Goal: Transaction & Acquisition: Purchase product/service

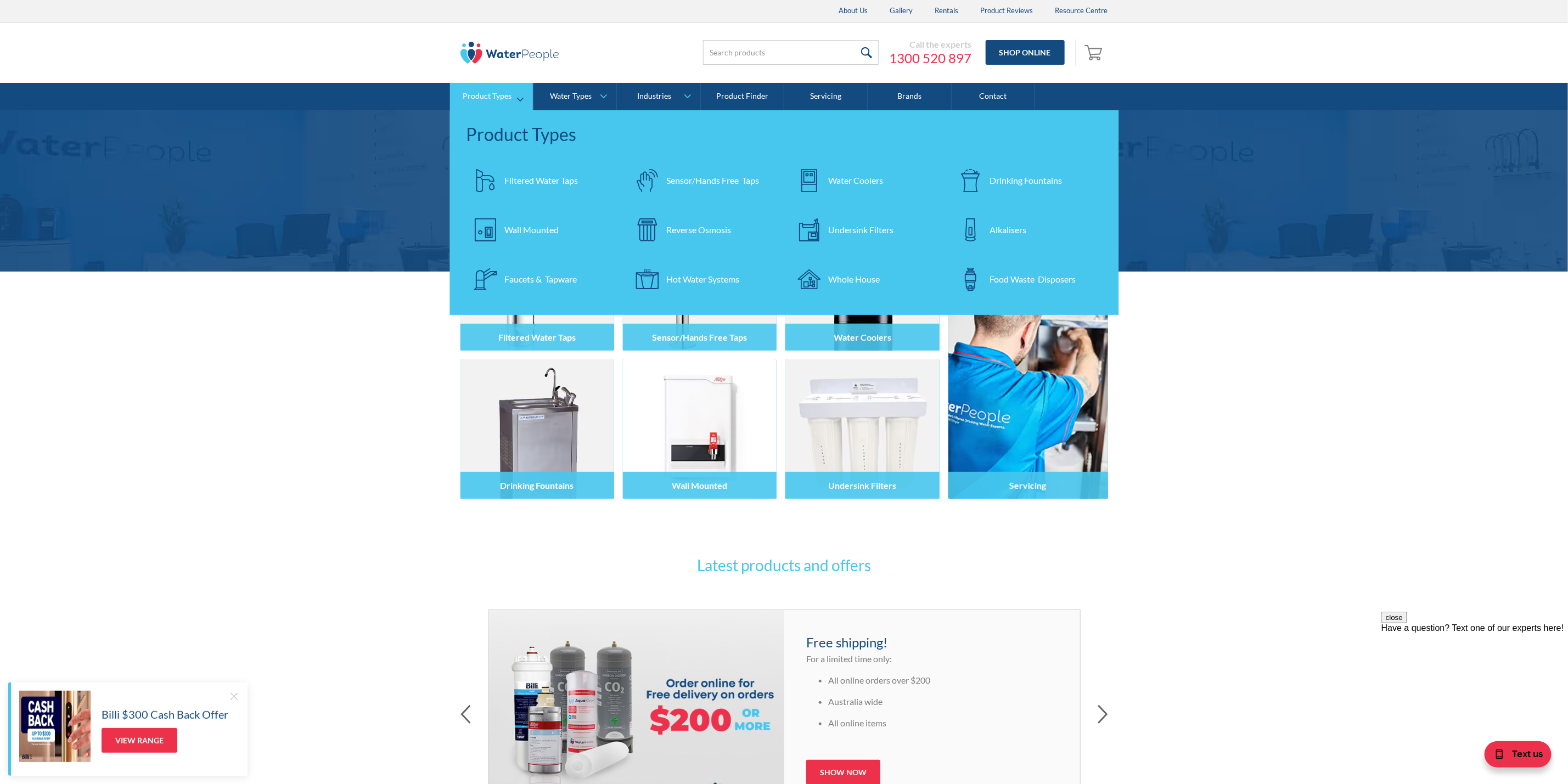
click at [547, 282] on div "Faucets & Tapware" at bounding box center [542, 279] width 73 height 13
